Goal: Entertainment & Leisure: Consume media (video, audio)

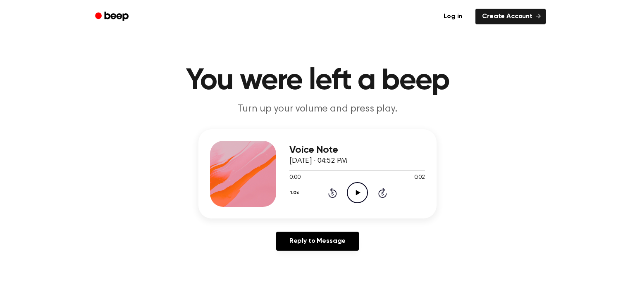
click at [360, 201] on icon "Play Audio" at bounding box center [357, 192] width 21 height 21
click at [359, 193] on icon at bounding box center [358, 192] width 4 height 5
click at [359, 193] on icon at bounding box center [358, 192] width 5 height 5
click at [350, 193] on icon "Play Audio" at bounding box center [357, 192] width 21 height 21
click at [355, 200] on icon "Play Audio" at bounding box center [357, 192] width 21 height 21
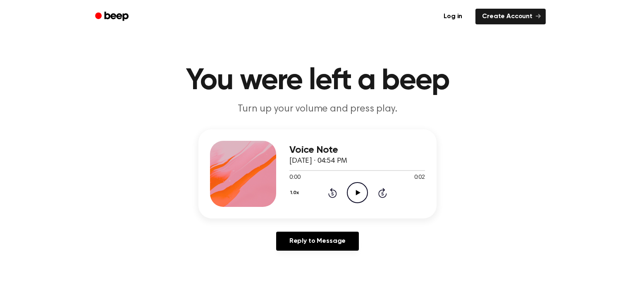
click at [351, 189] on icon "Play Audio" at bounding box center [357, 192] width 21 height 21
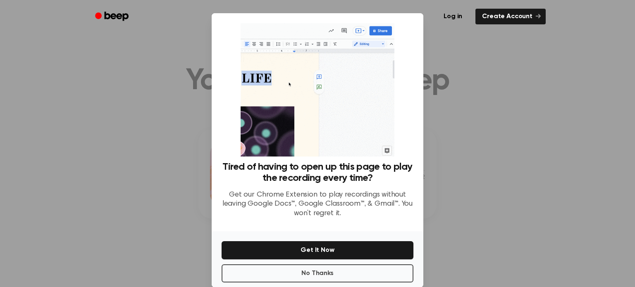
click at [451, 33] on div "Log in Create Account" at bounding box center [317, 16] width 457 height 33
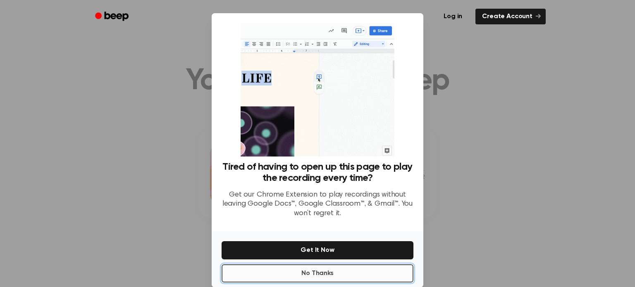
click at [282, 273] on button "No Thanks" at bounding box center [318, 274] width 192 height 18
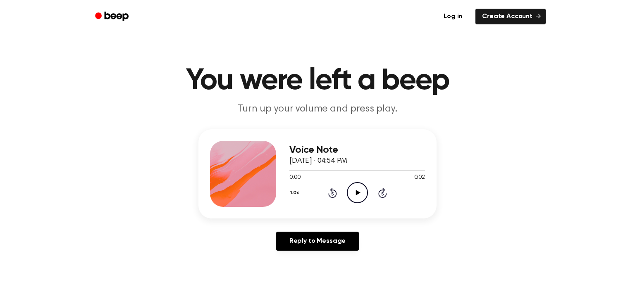
click at [356, 190] on icon "Play Audio" at bounding box center [357, 192] width 21 height 21
click at [352, 200] on icon "Play Audio" at bounding box center [357, 192] width 21 height 21
click at [354, 194] on icon "Play Audio" at bounding box center [357, 192] width 21 height 21
click at [354, 193] on icon "Pause Audio" at bounding box center [357, 192] width 21 height 21
